Goal: Obtain resource: Download file/media

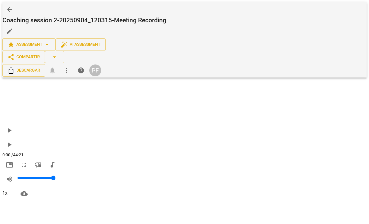
scroll to position [649, 0]
click at [40, 67] on span "Descargar" at bounding box center [23, 70] width 33 height 7
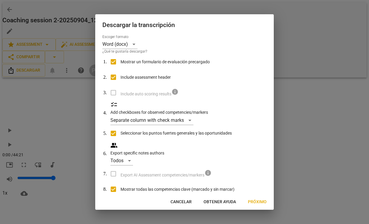
click at [257, 200] on span "Próximo" at bounding box center [257, 202] width 19 height 6
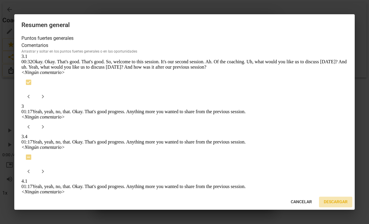
click at [335, 202] on span "Descargar" at bounding box center [336, 202] width 24 height 6
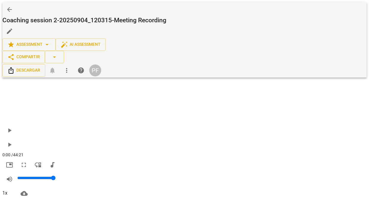
type input "Coach"
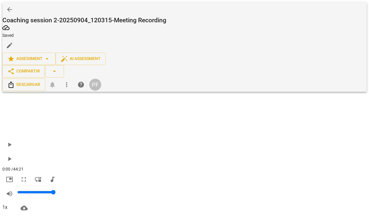
type input "Client"
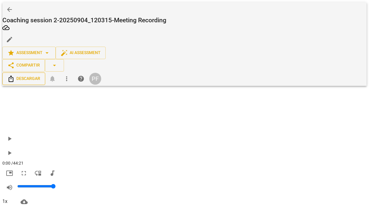
click at [40, 75] on span "Descargar" at bounding box center [23, 78] width 33 height 7
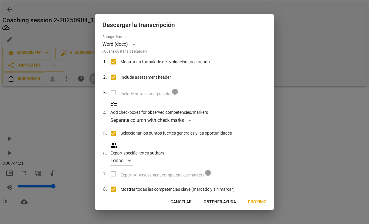
click at [263, 203] on span "Próximo" at bounding box center [257, 202] width 19 height 6
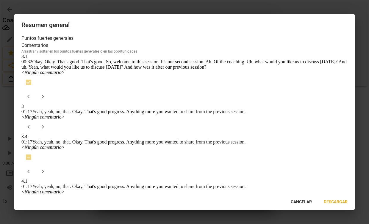
drag, startPoint x: 332, startPoint y: 204, endPoint x: 318, endPoint y: 203, distance: 13.4
click at [332, 204] on span "Descargar" at bounding box center [336, 202] width 24 height 6
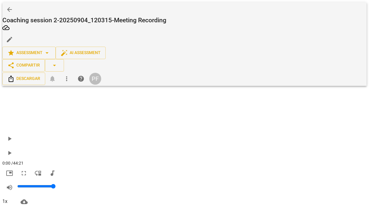
scroll to position [0, 0]
